Goal: Task Accomplishment & Management: Use online tool/utility

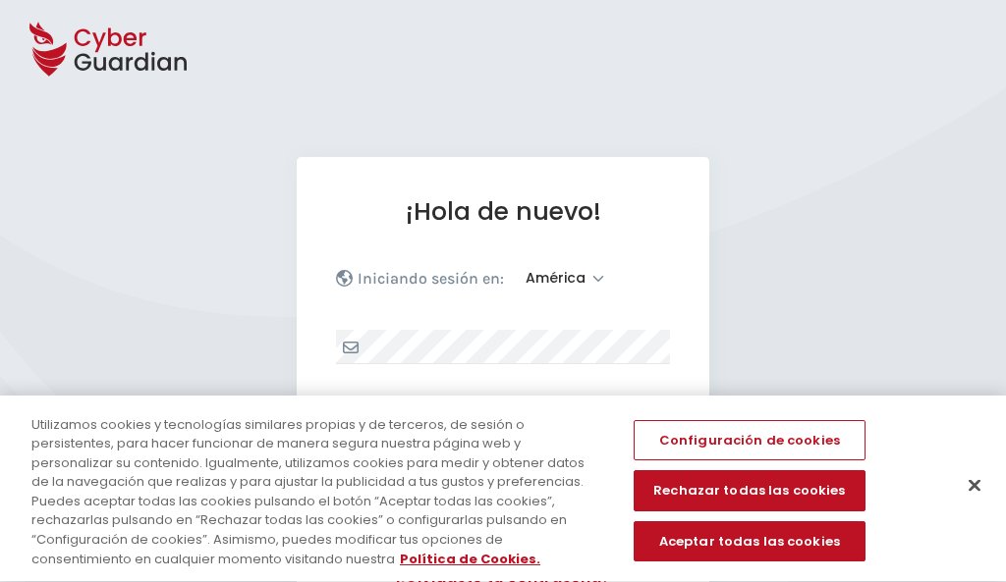
select select "América"
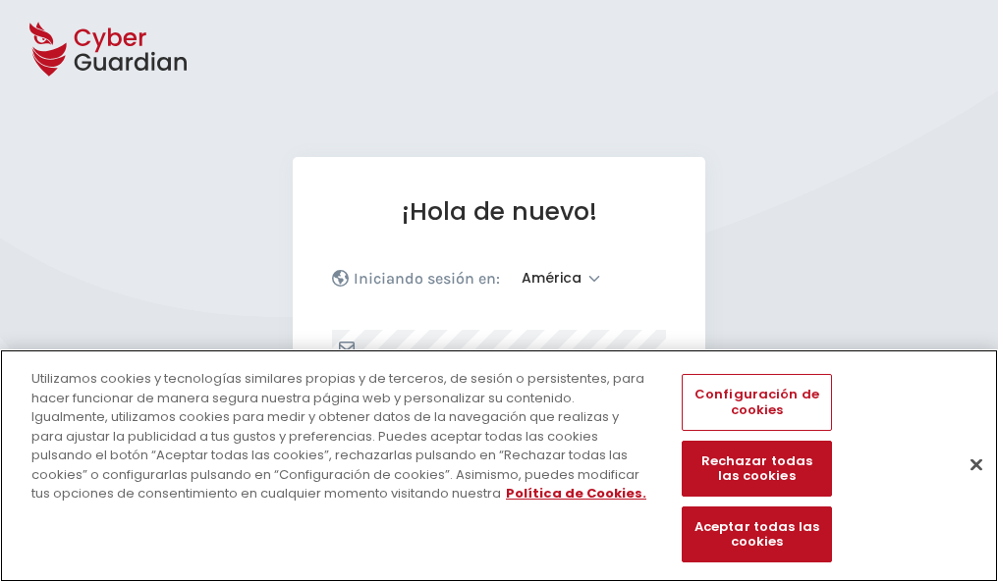
scroll to position [256, 0]
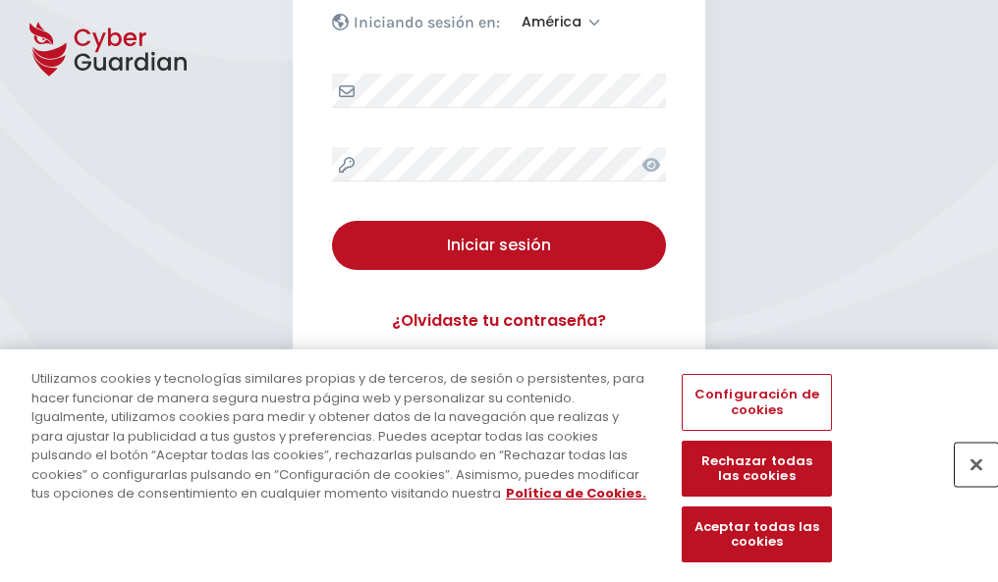
click at [966, 485] on button "Cerrar" at bounding box center [976, 464] width 43 height 43
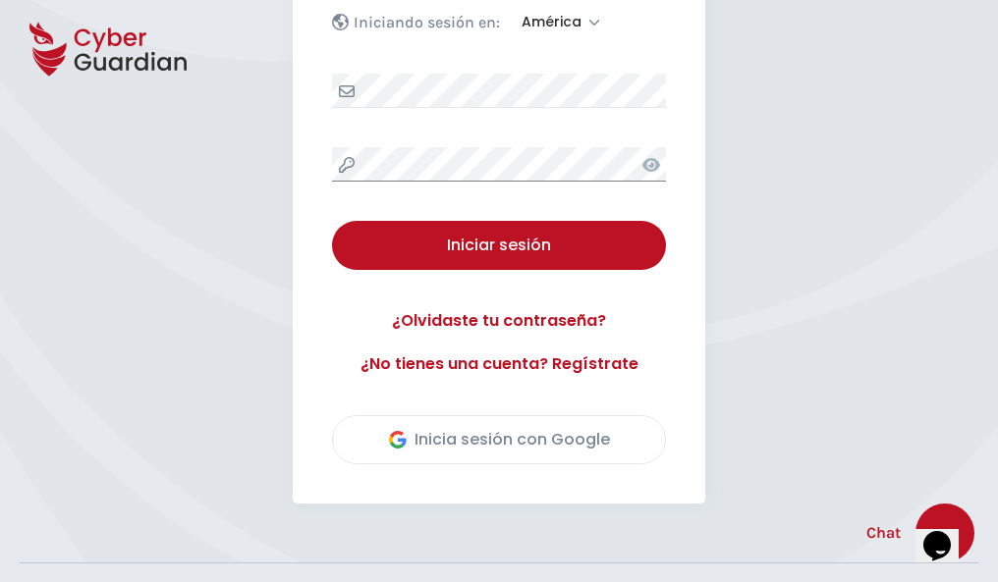
scroll to position [446, 0]
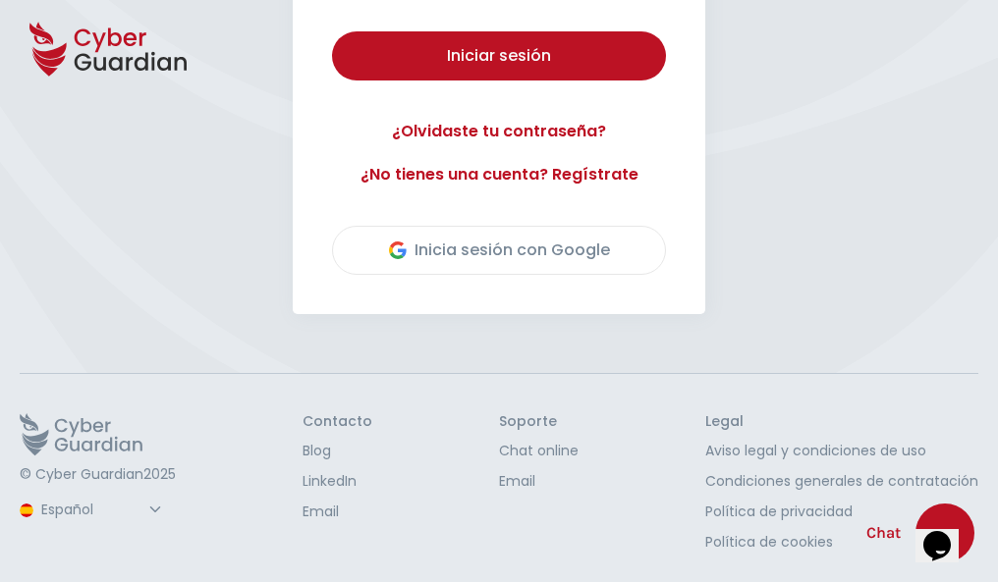
click at [332, 31] on button "Iniciar sesión" at bounding box center [499, 55] width 334 height 49
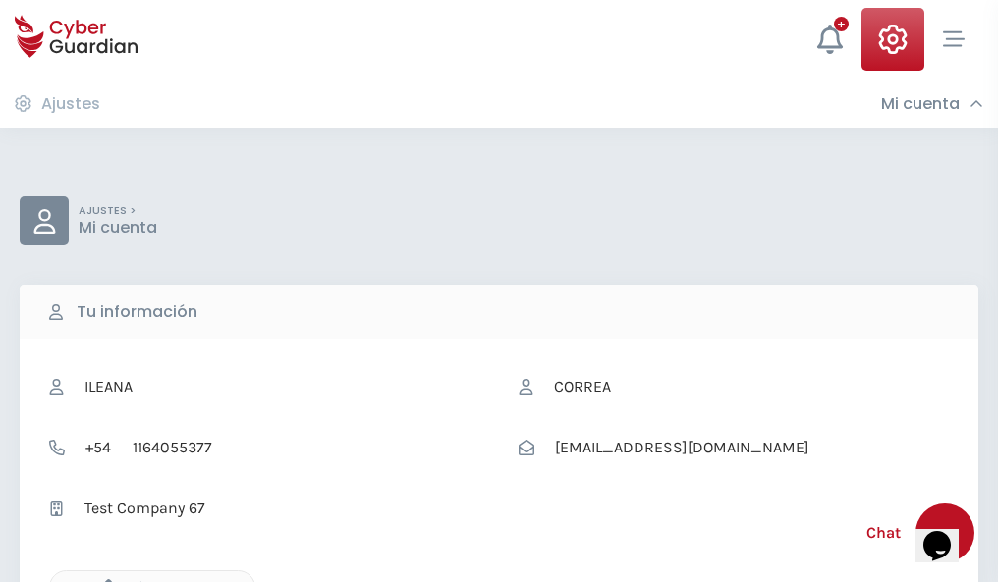
click at [103, 580] on icon "button" at bounding box center [103, 587] width 17 height 17
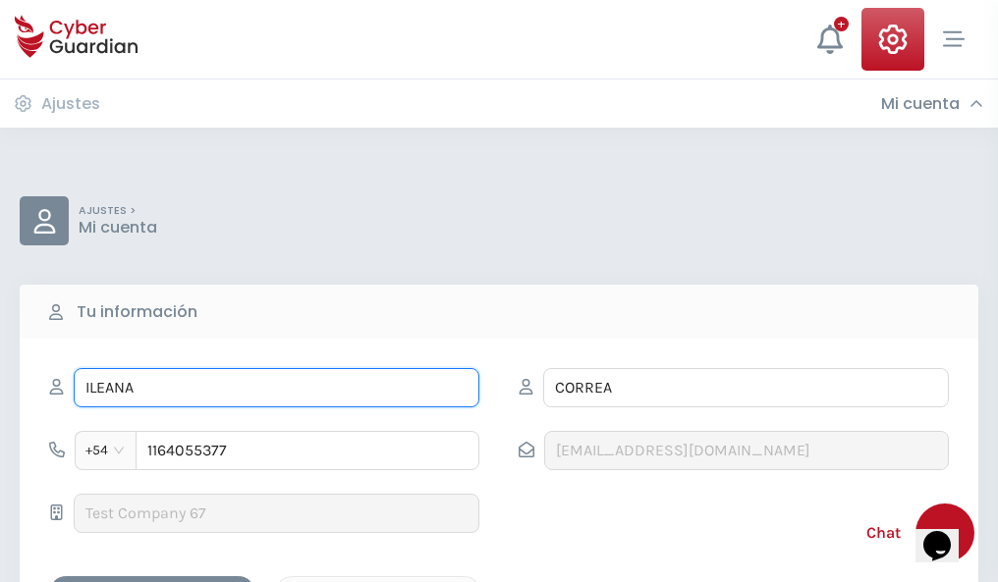
click at [276, 388] on input "ILEANA" at bounding box center [277, 387] width 406 height 39
type input "I"
type input "Reina"
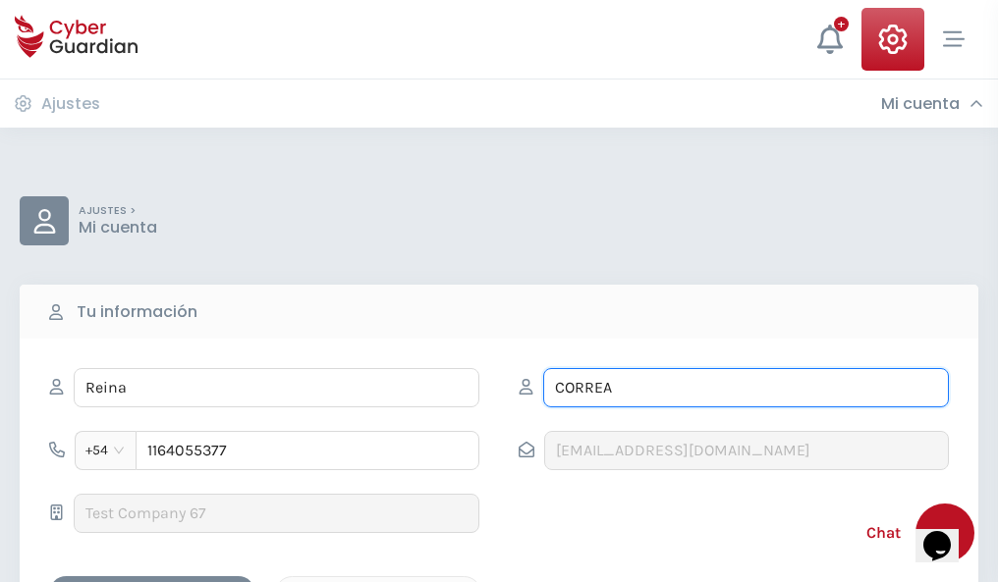
click at [745, 388] on input "CORREA" at bounding box center [746, 387] width 406 height 39
type input "C"
type input "Aguado"
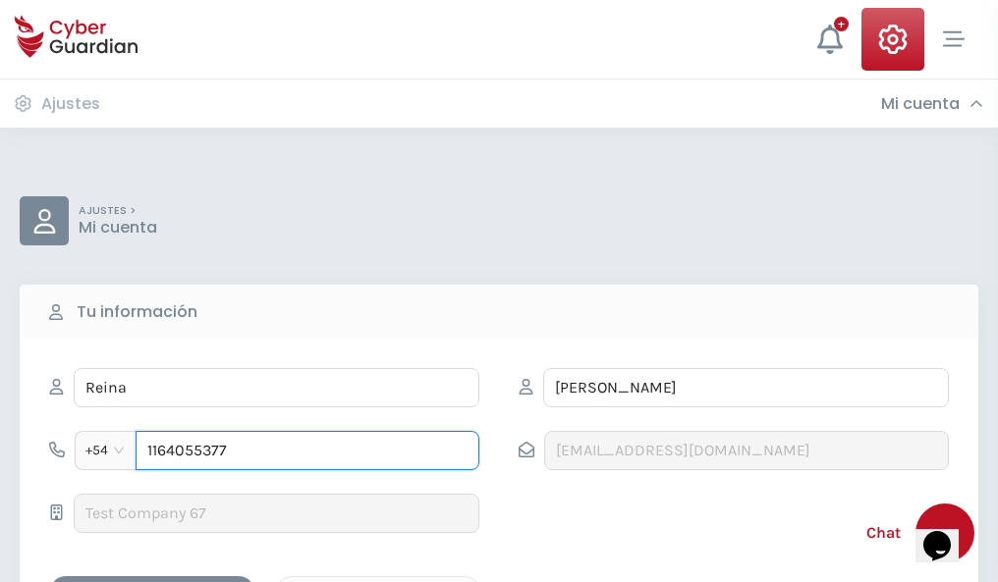
click at [307, 451] on input "1164055377" at bounding box center [308, 450] width 344 height 39
type input "1"
type input "4878047048"
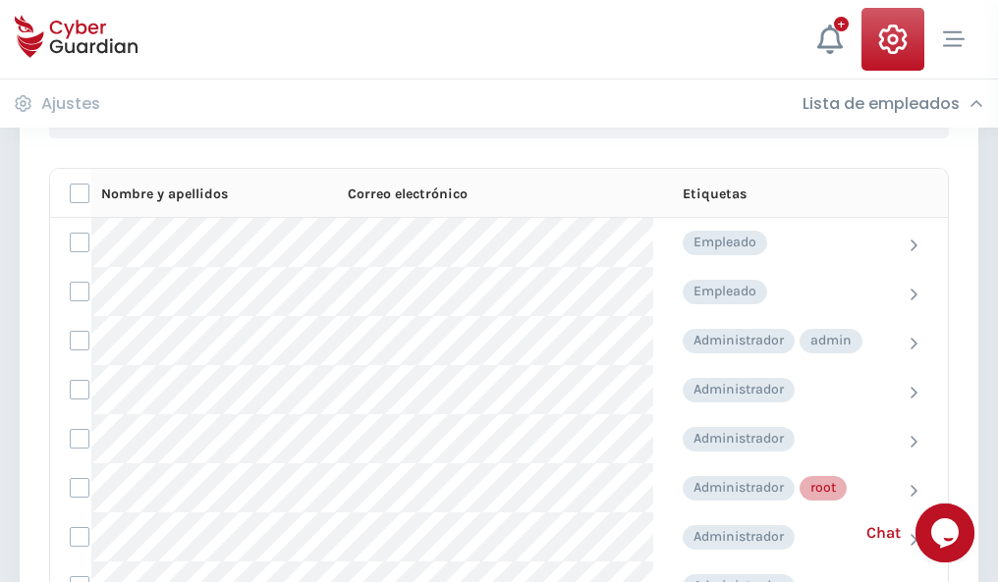
scroll to position [988, 0]
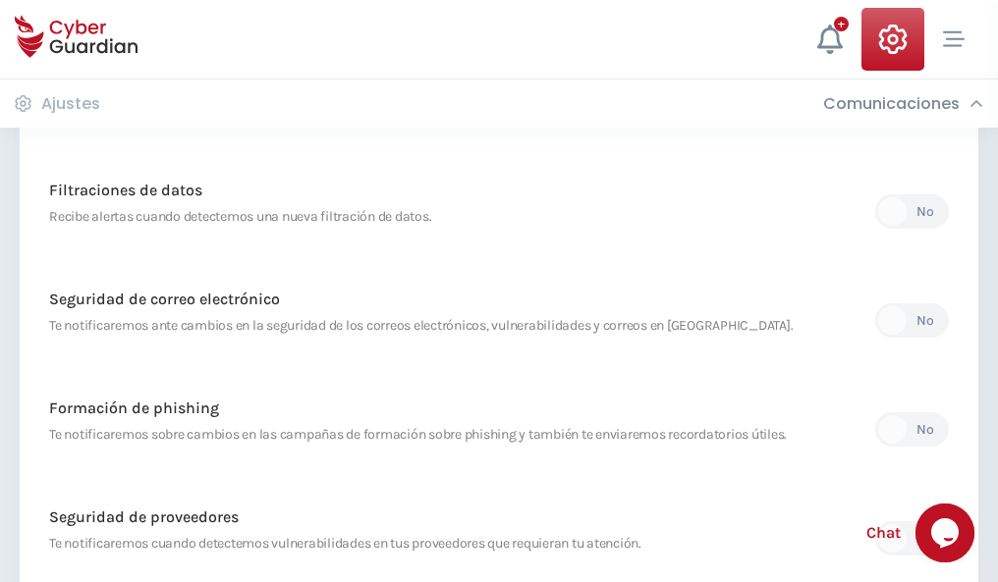
scroll to position [1034, 0]
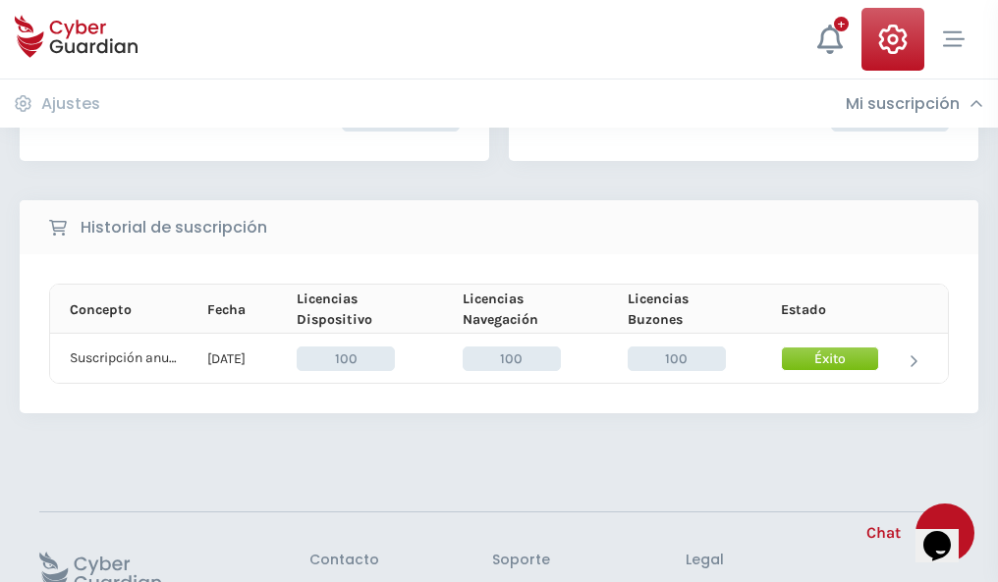
scroll to position [498, 0]
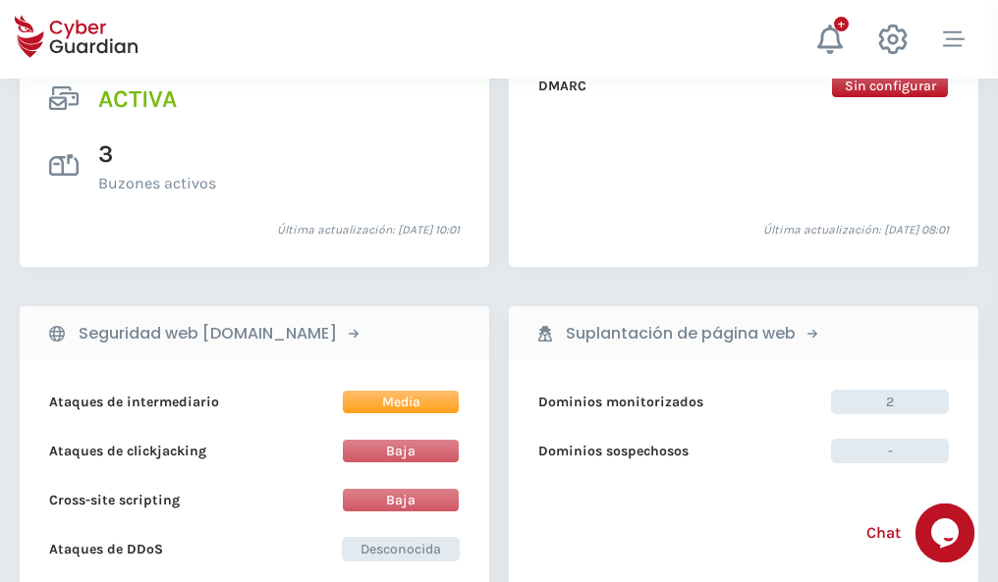
scroll to position [1996, 0]
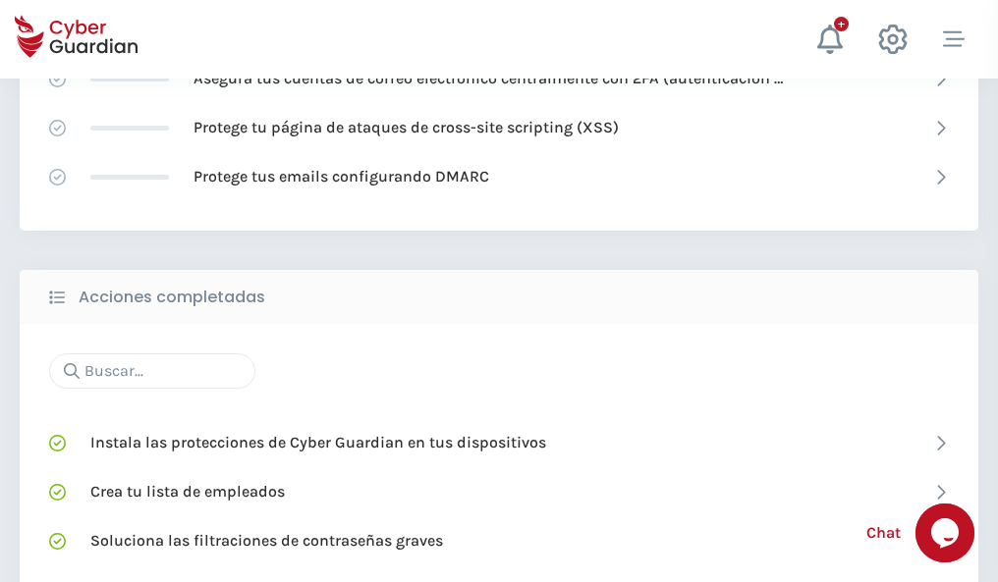
scroll to position [1308, 0]
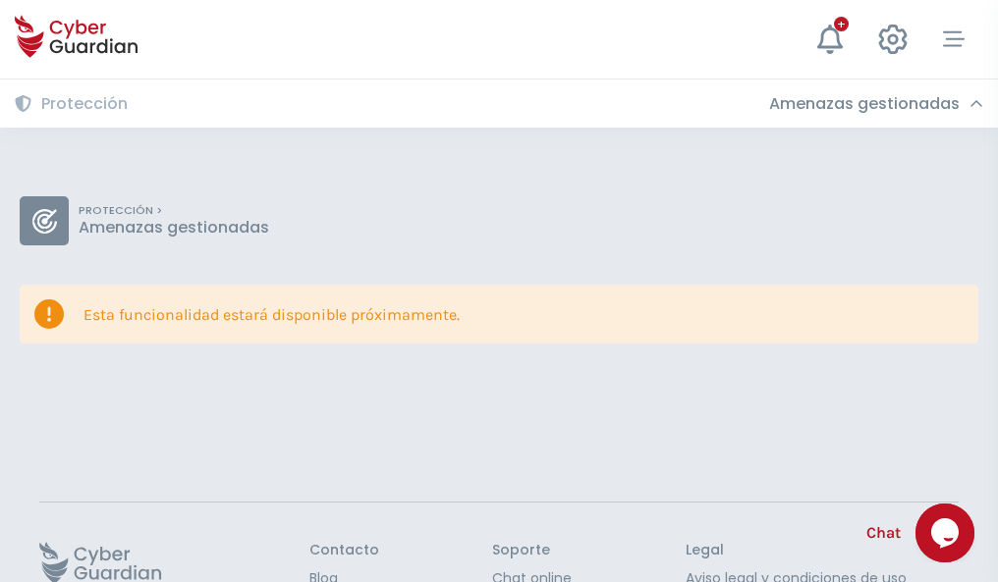
scroll to position [128, 0]
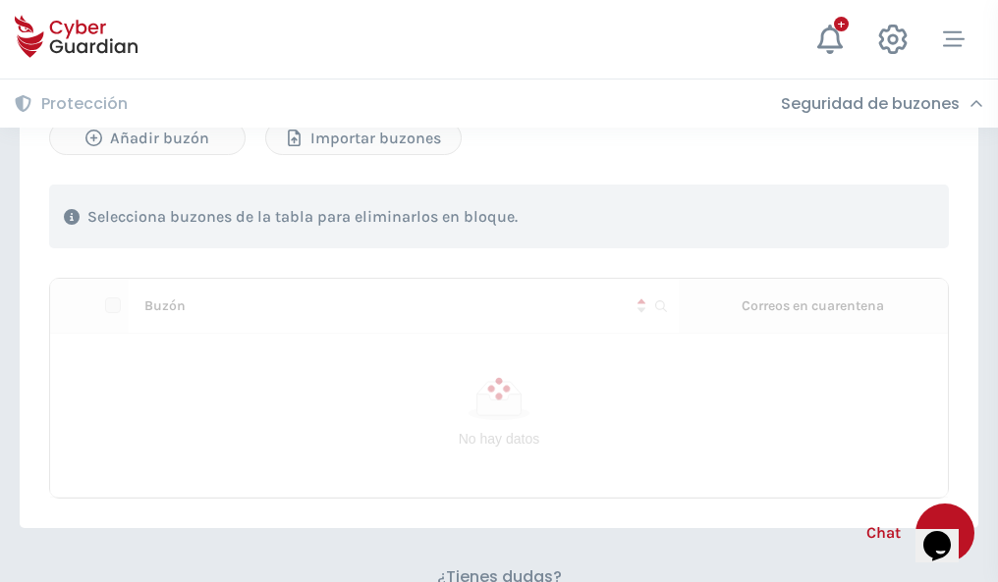
scroll to position [841, 0]
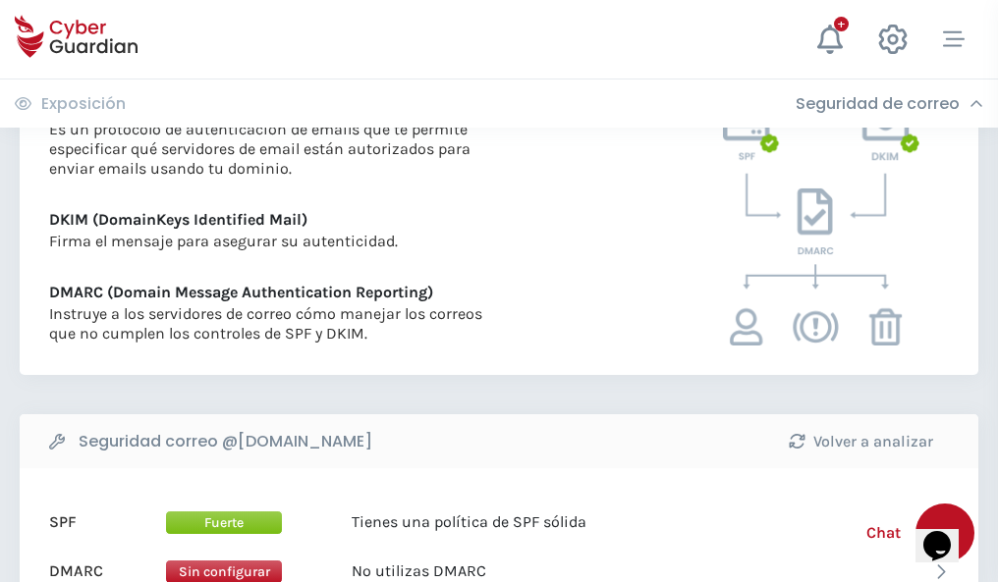
scroll to position [1060, 0]
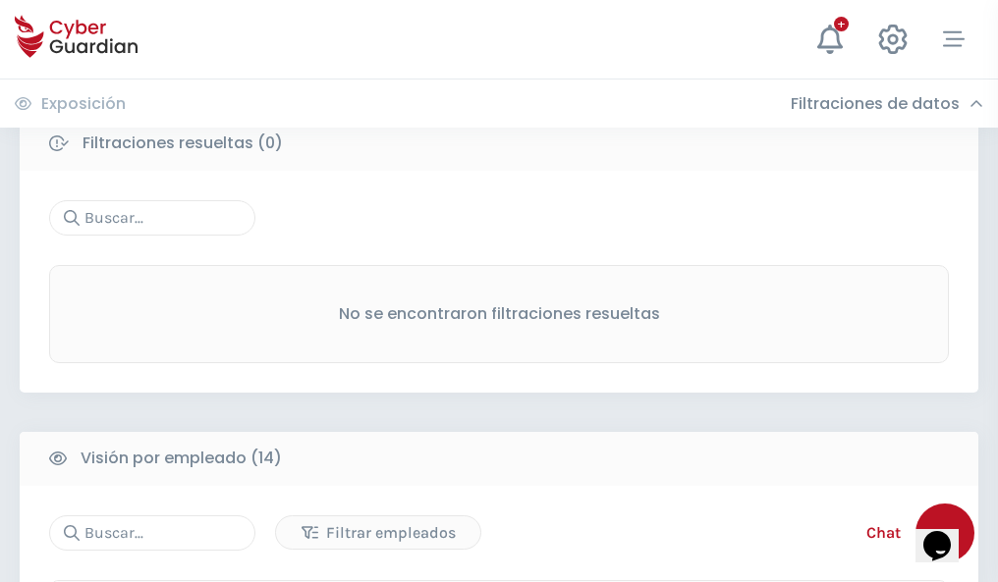
scroll to position [1774, 0]
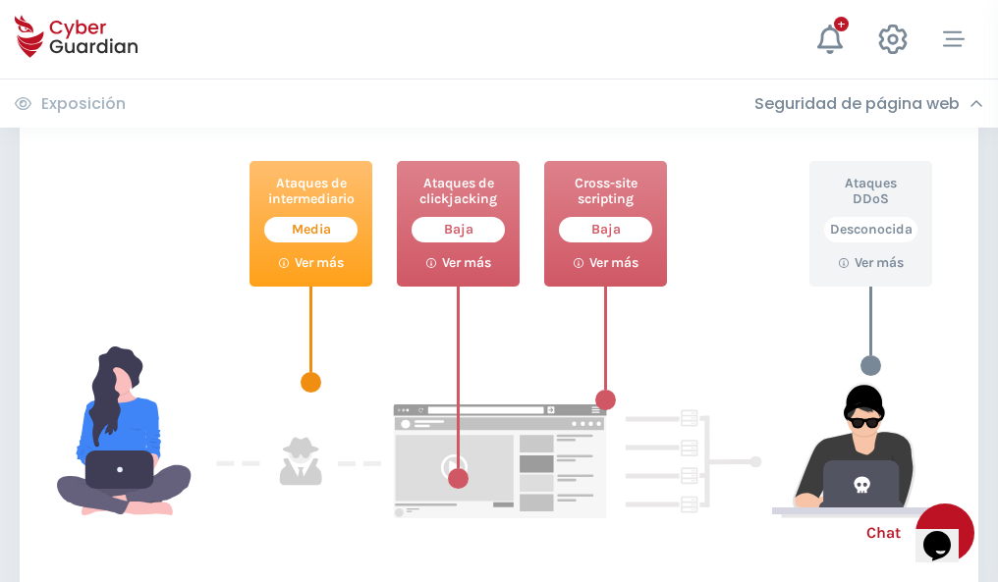
scroll to position [1070, 0]
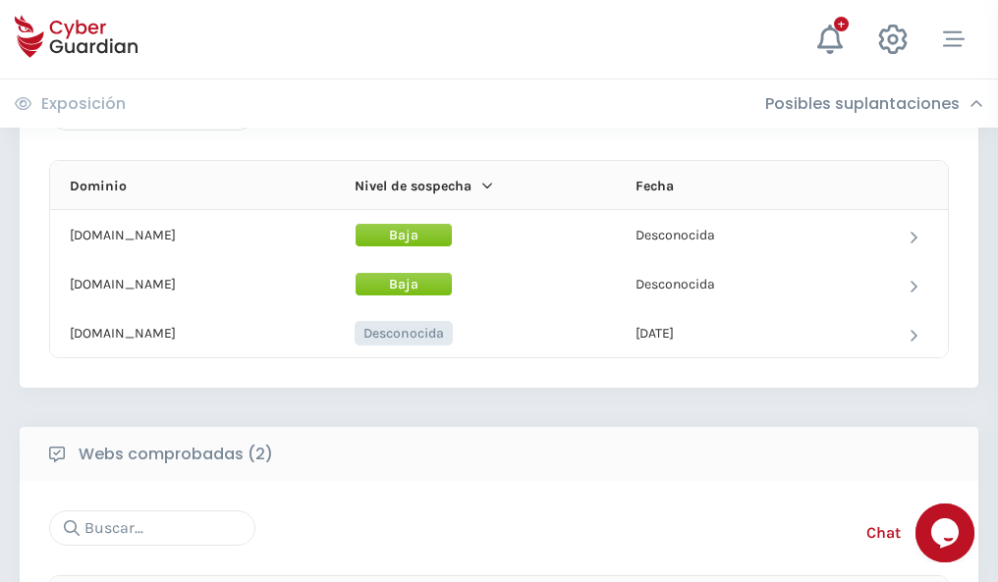
scroll to position [1179, 0]
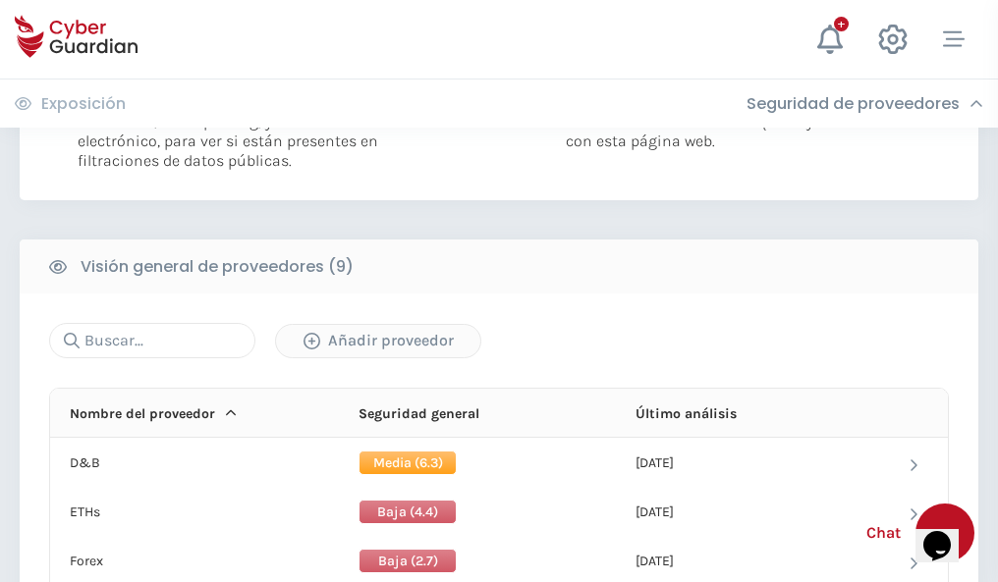
scroll to position [1413, 0]
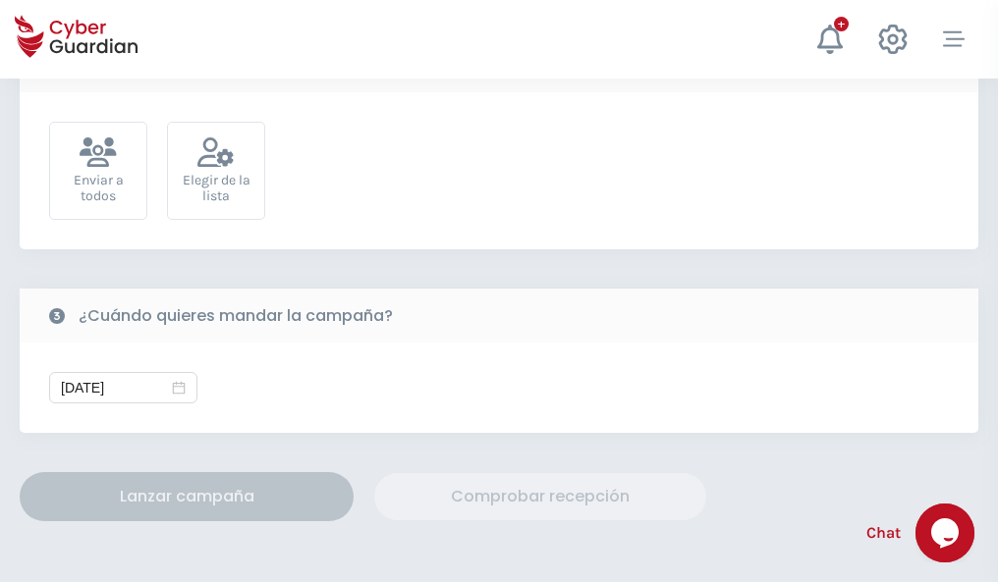
scroll to position [719, 0]
